Goal: Navigation & Orientation: Find specific page/section

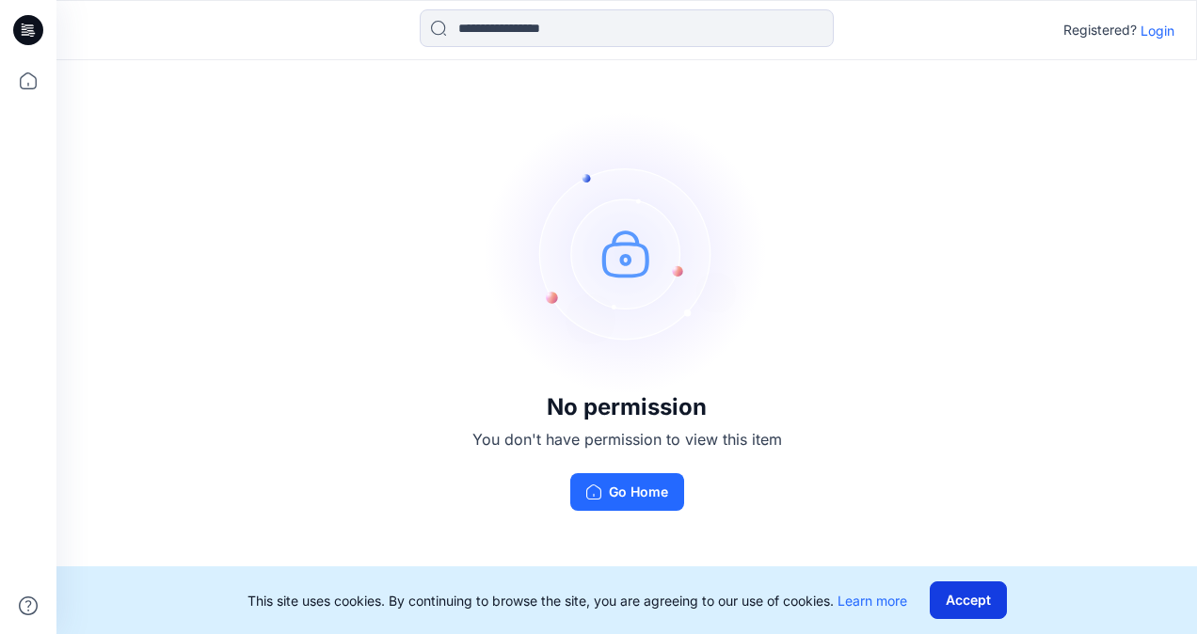
click at [972, 592] on button "Accept" at bounding box center [967, 600] width 77 height 38
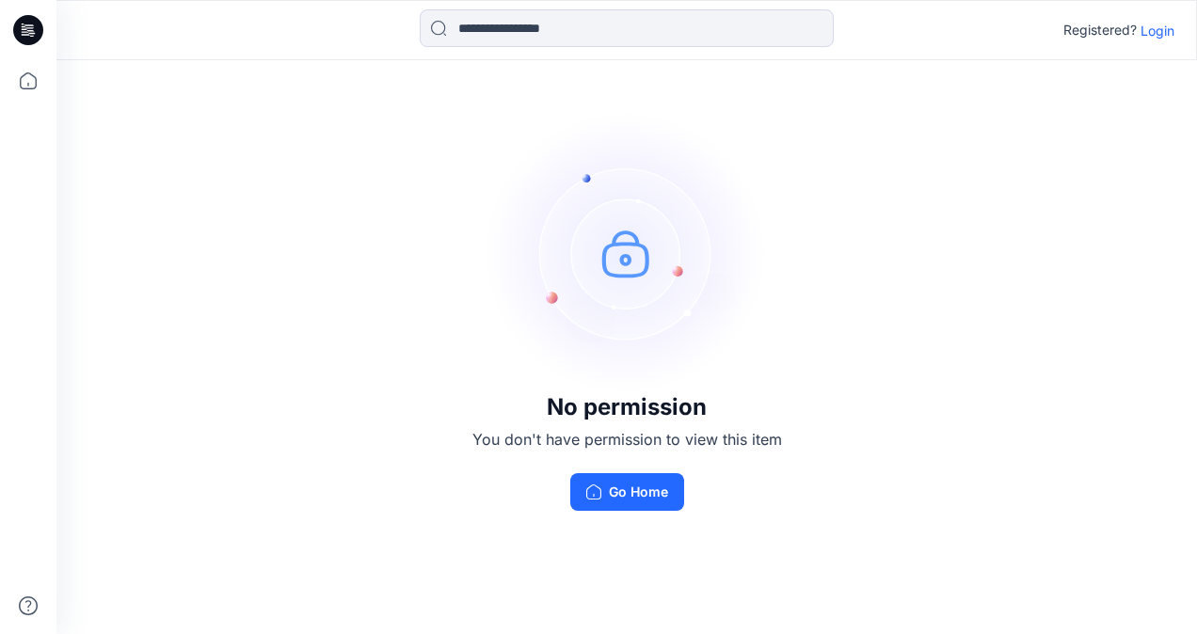
click at [1166, 27] on p "Login" at bounding box center [1157, 31] width 34 height 20
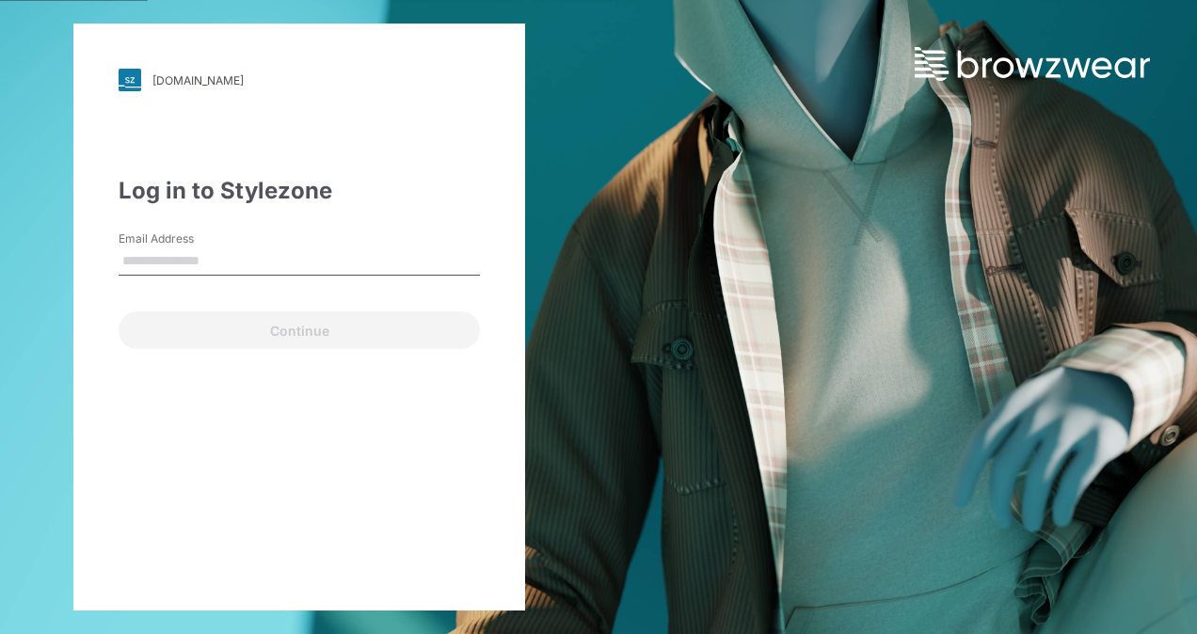
click at [159, 250] on input "Email Address" at bounding box center [299, 261] width 361 height 28
type input "**********"
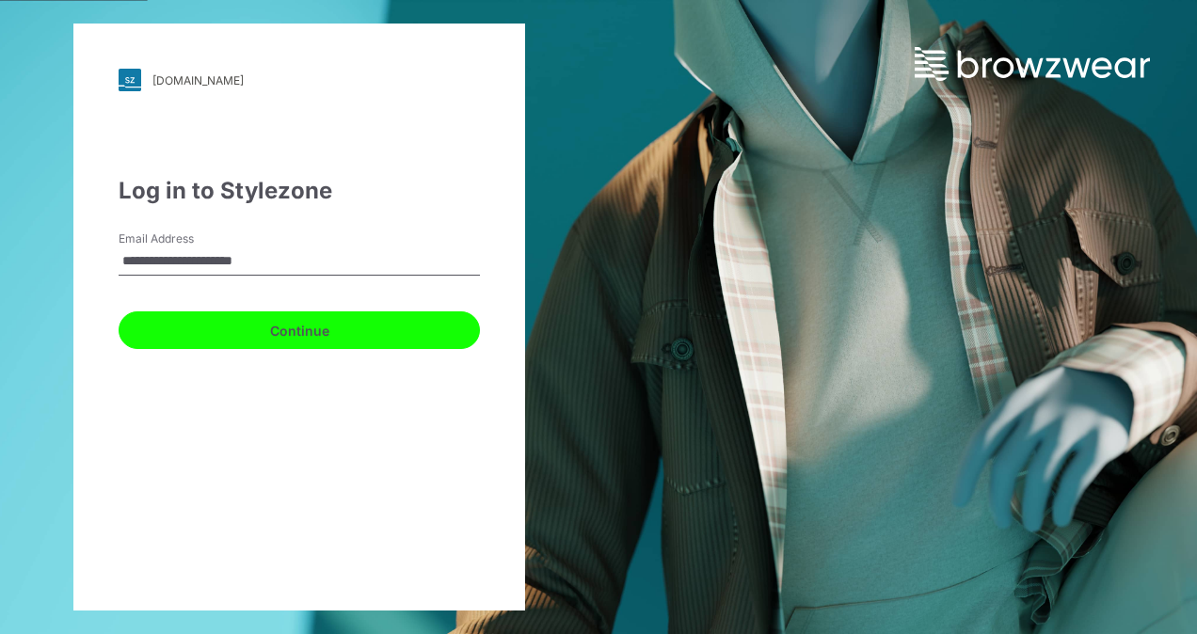
click at [248, 322] on button "Continue" at bounding box center [299, 330] width 361 height 38
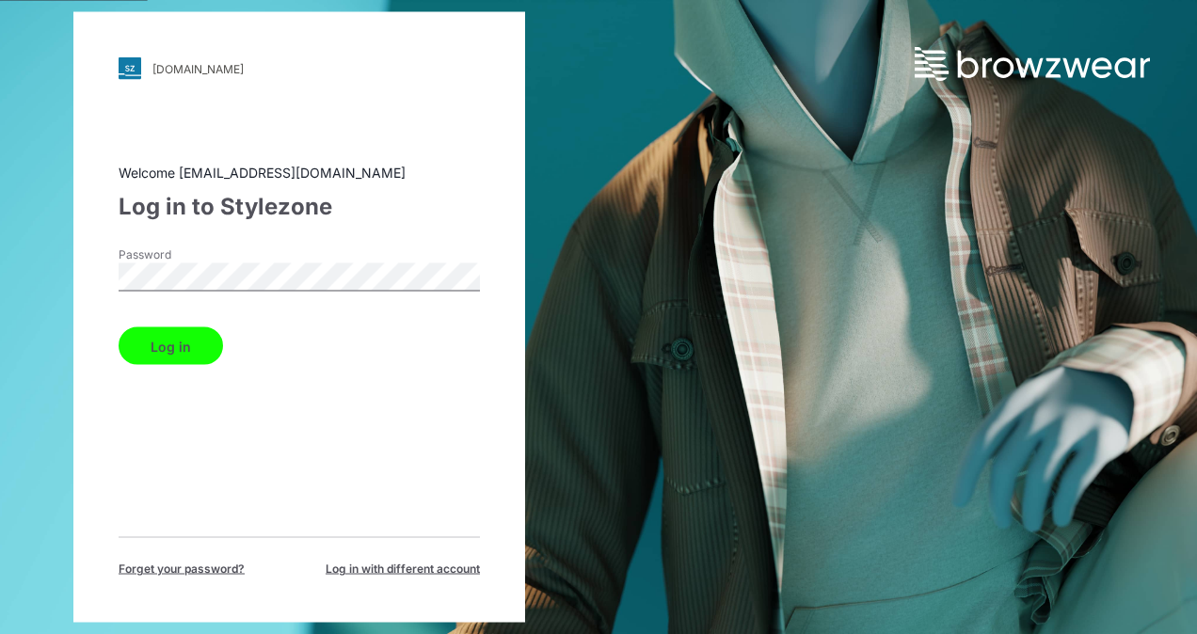
click at [119, 327] on button "Log in" at bounding box center [171, 346] width 104 height 38
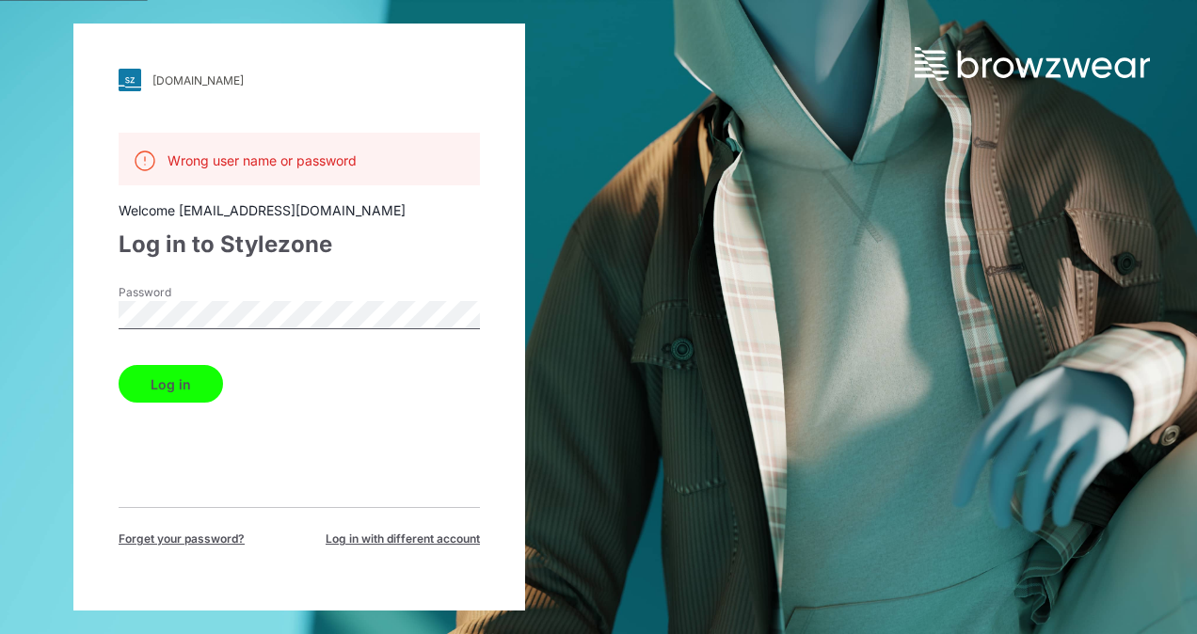
click at [119, 365] on button "Log in" at bounding box center [171, 384] width 104 height 38
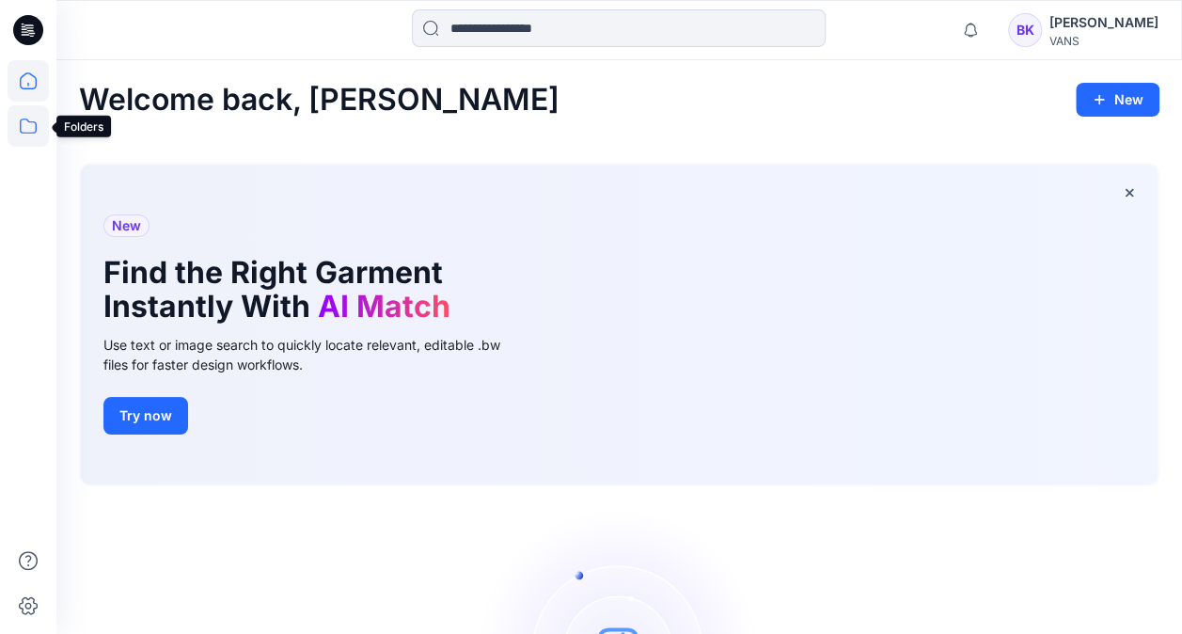
click at [26, 133] on icon at bounding box center [28, 126] width 17 height 15
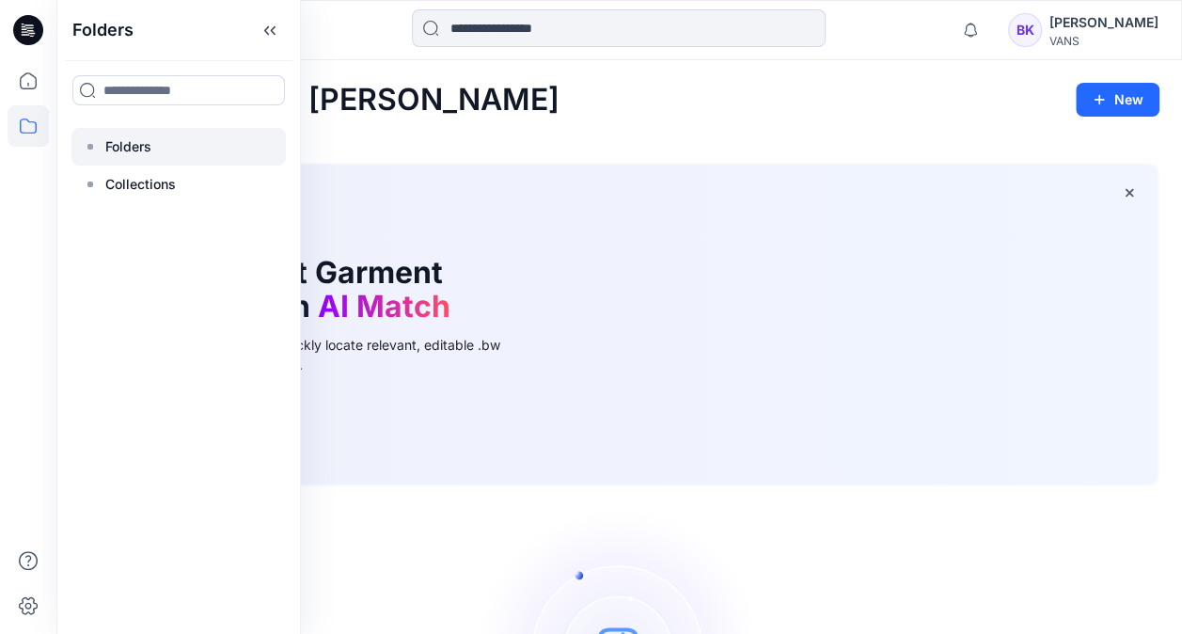
click at [107, 145] on p "Folders" at bounding box center [128, 146] width 46 height 23
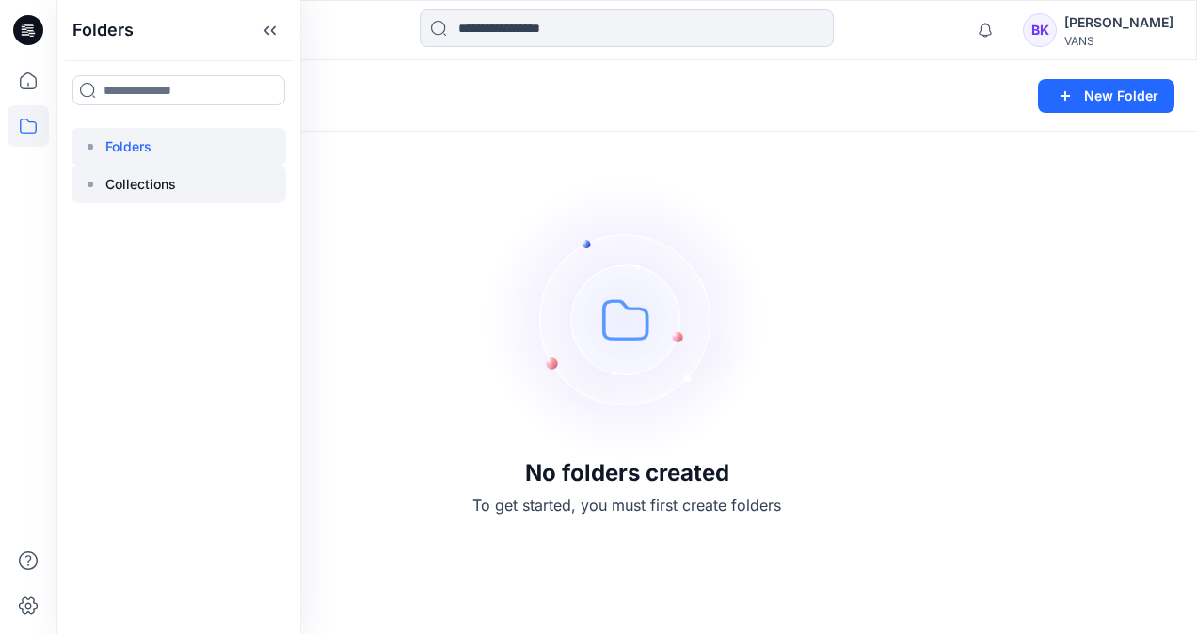
click at [113, 175] on p "Collections" at bounding box center [140, 184] width 71 height 23
